Goal: Task Accomplishment & Management: Manage account settings

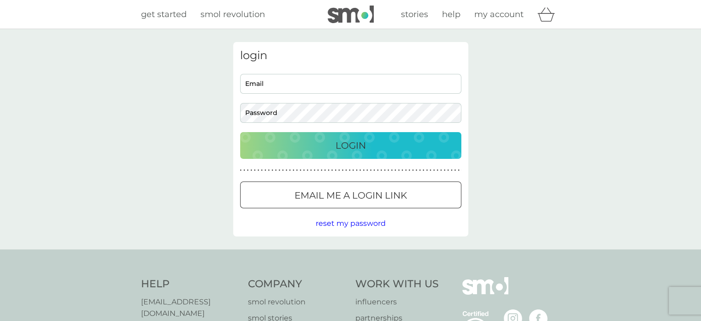
type input "[EMAIL_ADDRESS][DOMAIN_NAME]"
click at [352, 147] on p "Login" at bounding box center [351, 145] width 30 height 15
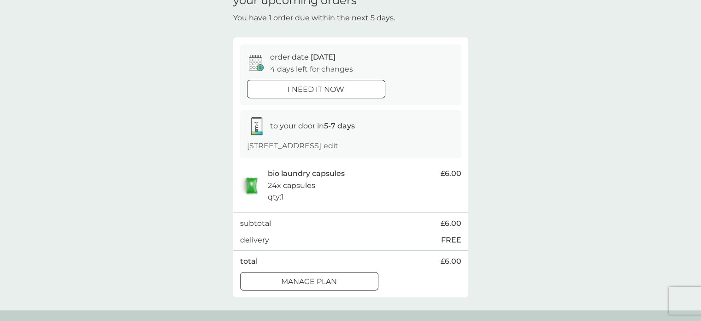
scroll to position [55, 0]
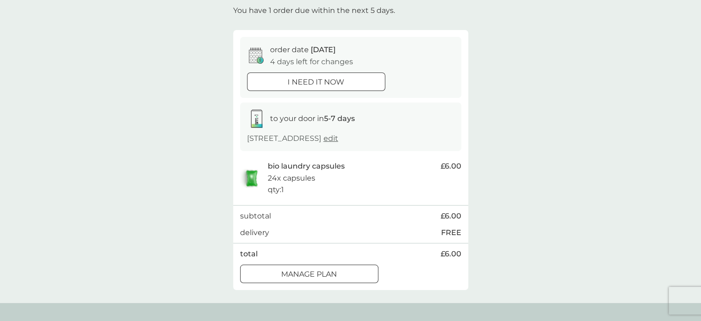
click at [279, 272] on div "Manage plan" at bounding box center [309, 274] width 137 height 12
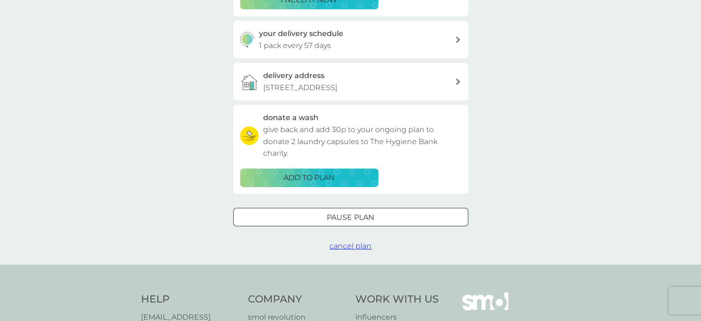
scroll to position [207, 0]
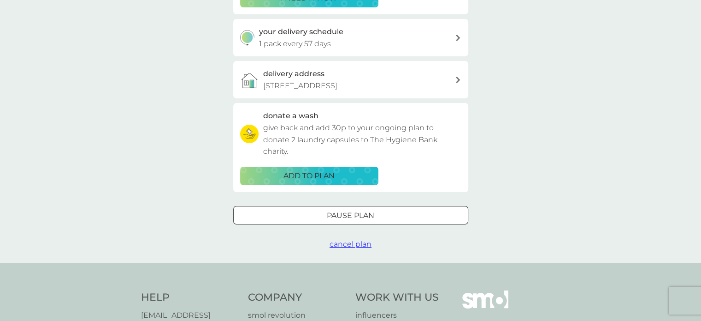
click at [355, 214] on div at bounding box center [350, 215] width 33 height 10
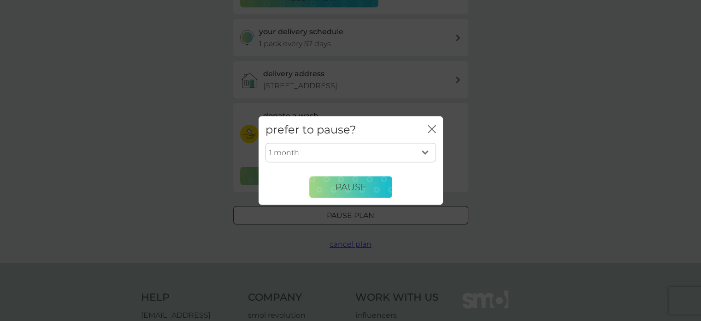
click at [423, 153] on select "1 month 2 months 3 months 4 months 5 months 6 months" at bounding box center [351, 152] width 171 height 19
select select "6"
click at [266, 143] on select "1 month 2 months 3 months 4 months 5 months 6 months" at bounding box center [351, 152] width 171 height 19
click at [432, 129] on icon "close" at bounding box center [434, 128] width 4 height 7
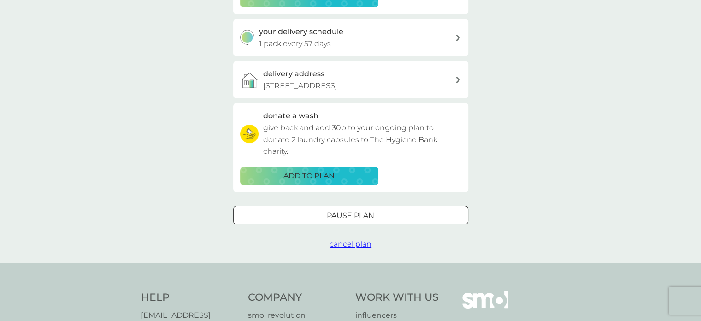
click at [360, 244] on span "cancel plan" at bounding box center [351, 243] width 42 height 9
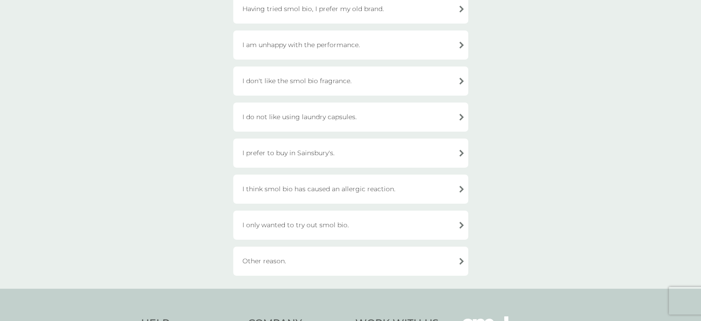
scroll to position [223, 0]
click at [314, 257] on div "Other reason." at bounding box center [350, 260] width 235 height 29
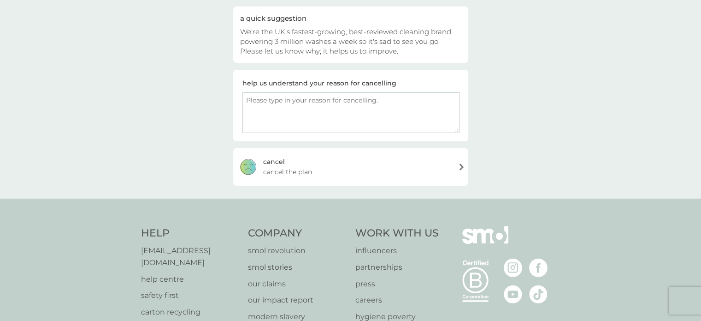
scroll to position [84, 0]
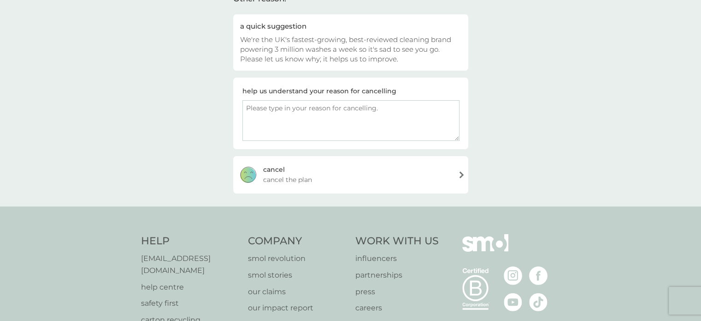
click at [296, 112] on textarea at bounding box center [351, 120] width 217 height 41
type textarea "I'm trying Mother Earth for now"
click at [299, 175] on span "cancel the plan" at bounding box center [287, 179] width 49 height 10
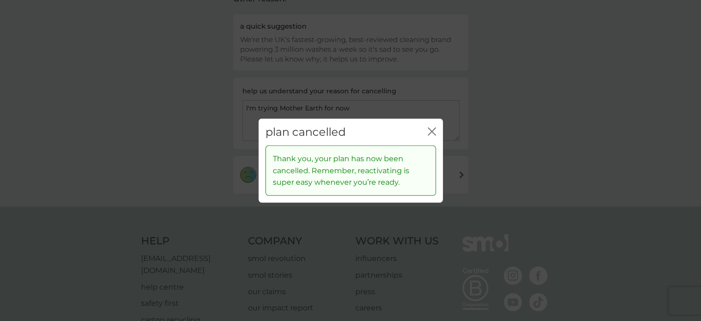
drag, startPoint x: 435, startPoint y: 128, endPoint x: 431, endPoint y: 131, distance: 5.0
click at [431, 131] on icon "close" at bounding box center [430, 130] width 4 height 7
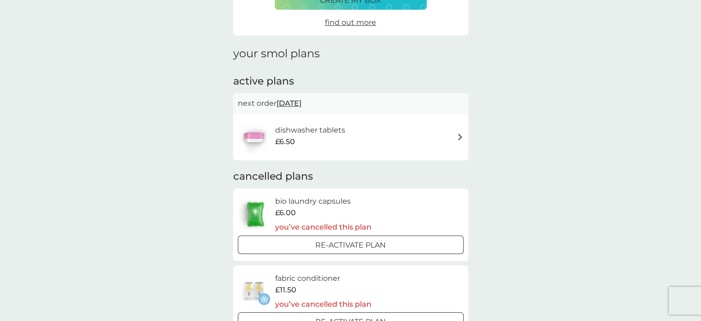
scroll to position [94, 0]
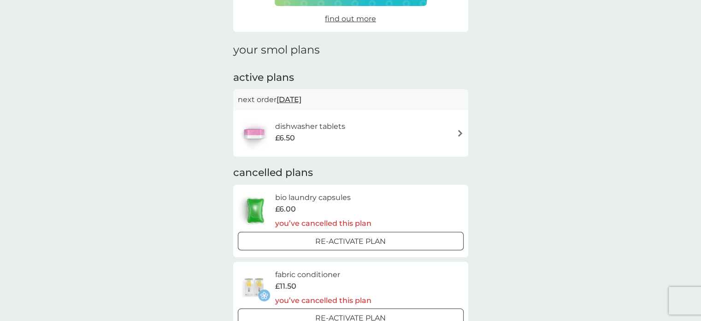
click at [354, 130] on div "dishwasher tablets £6.50" at bounding box center [314, 133] width 79 height 26
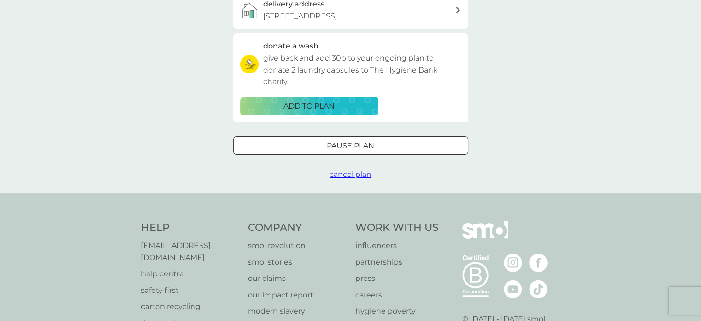
scroll to position [260, 0]
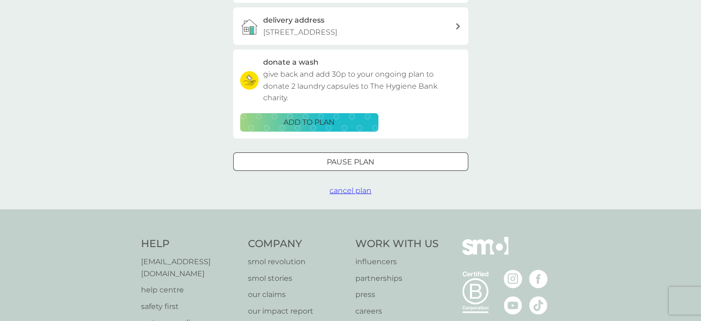
click at [336, 163] on div at bounding box center [350, 162] width 33 height 10
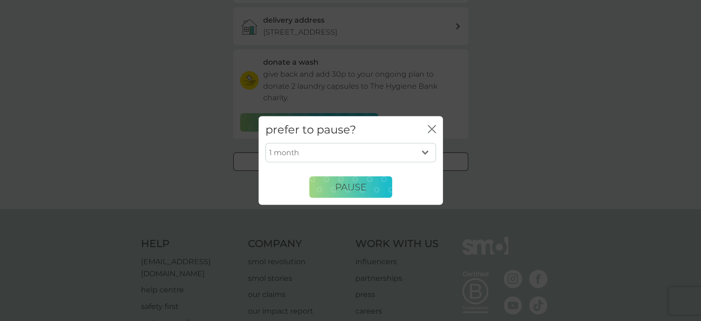
click at [352, 157] on select "1 month 2 months 3 months 4 months 5 months 6 months" at bounding box center [351, 152] width 171 height 19
select select "3"
click at [266, 143] on select "1 month 2 months 3 months 4 months 5 months 6 months" at bounding box center [351, 152] width 171 height 19
click at [339, 185] on span "Pause" at bounding box center [350, 186] width 31 height 11
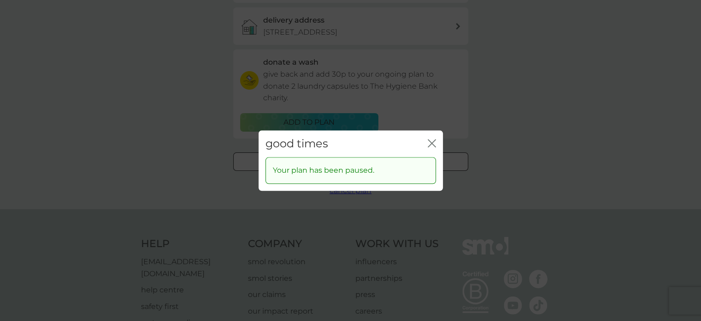
click at [563, 123] on div "good times close Your plan has been paused." at bounding box center [350, 160] width 701 height 321
